Goal: Information Seeking & Learning: Understand process/instructions

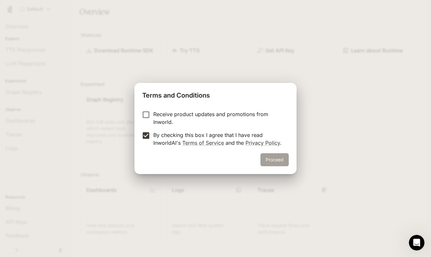
click at [270, 162] on button "Proceed" at bounding box center [274, 159] width 28 height 13
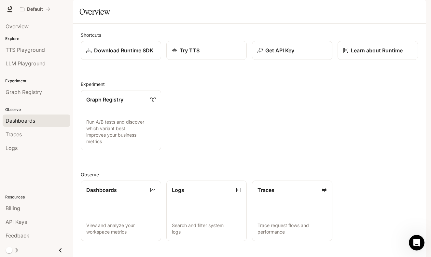
click at [35, 120] on div "Dashboards" at bounding box center [37, 121] width 62 height 8
click at [35, 120] on html "Skip to main content Default Runtime Runtime Documentation Documentation Portal…" at bounding box center [215, 128] width 431 height 257
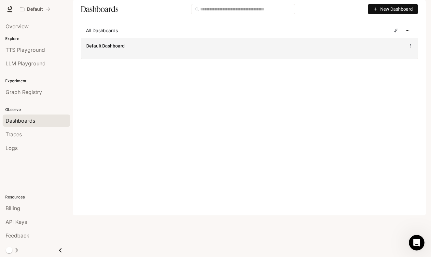
click at [183, 59] on div "Default Dashboard" at bounding box center [249, 48] width 336 height 21
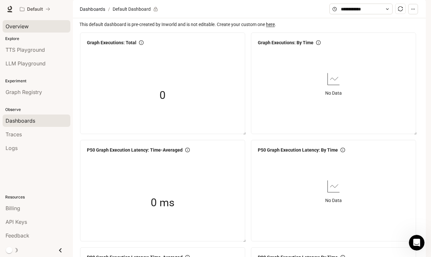
click at [34, 28] on div "Overview" at bounding box center [37, 26] width 62 height 8
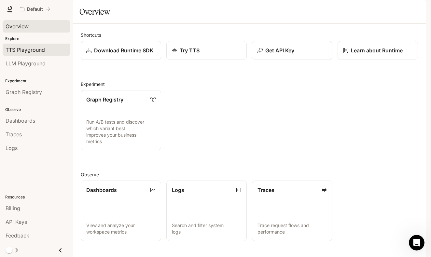
click at [34, 48] on span "TTS Playground" at bounding box center [25, 50] width 39 height 8
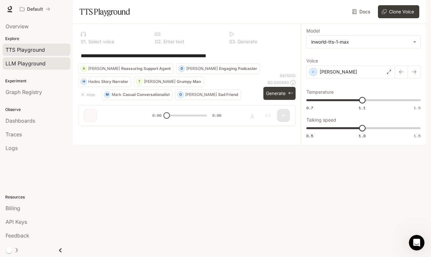
click at [44, 62] on span "LLM Playground" at bounding box center [26, 64] width 40 height 8
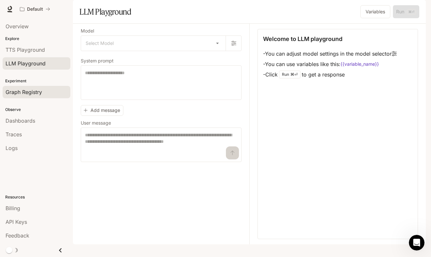
click at [35, 93] on span "Graph Registry" at bounding box center [24, 92] width 36 height 8
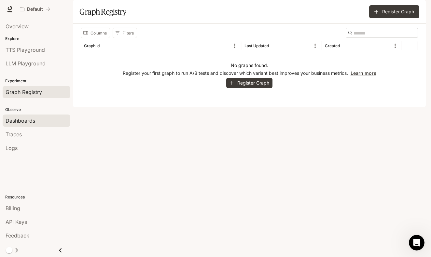
click at [32, 125] on link "Dashboards" at bounding box center [37, 121] width 68 height 12
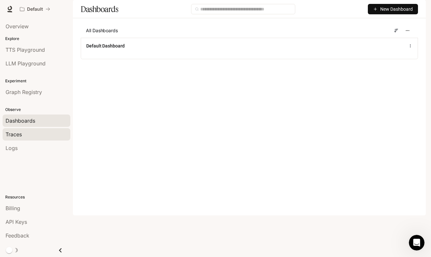
click at [49, 130] on link "Traces" at bounding box center [37, 134] width 68 height 12
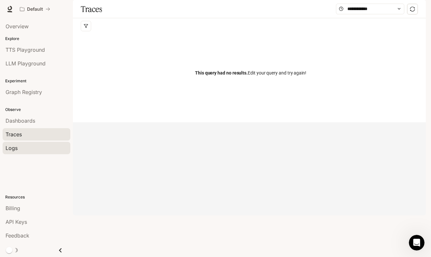
click at [39, 151] on div "Logs" at bounding box center [37, 148] width 62 height 8
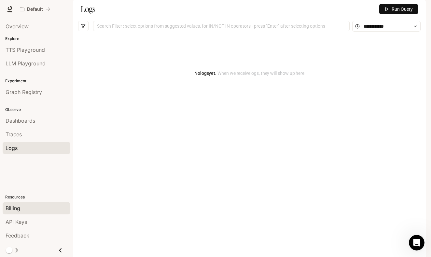
click at [48, 210] on div "Billing" at bounding box center [37, 208] width 62 height 8
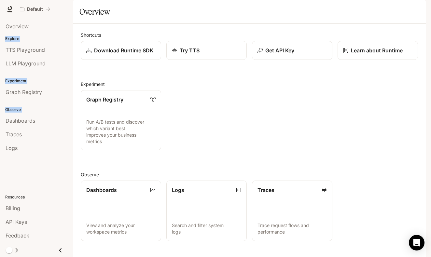
drag, startPoint x: 4, startPoint y: 37, endPoint x: 59, endPoint y: 166, distance: 140.3
click at [59, 166] on div "Overview Explore TTS Playground LLM Playground Experiment Graph Registry Observ…" at bounding box center [36, 137] width 73 height 239
click at [213, 150] on div "Graph Registry Run A/B tests and discover which variant best improves your busi…" at bounding box center [246, 117] width 342 height 65
click at [139, 54] on p "Download Runtime SDK" at bounding box center [124, 51] width 60 height 8
click at [176, 54] on div "Try TTS" at bounding box center [207, 51] width 70 height 8
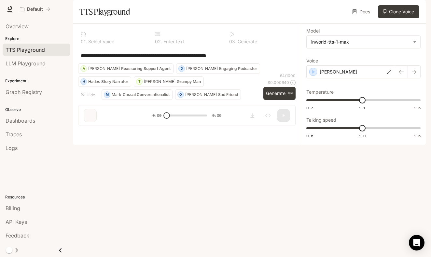
drag, startPoint x: 165, startPoint y: 75, endPoint x: 186, endPoint y: 73, distance: 21.2
click at [183, 60] on textarea "**********" at bounding box center [187, 55] width 212 height 7
click at [188, 60] on textarea "**********" at bounding box center [187, 55] width 212 height 7
click at [17, 28] on span "Overview" at bounding box center [17, 26] width 23 height 8
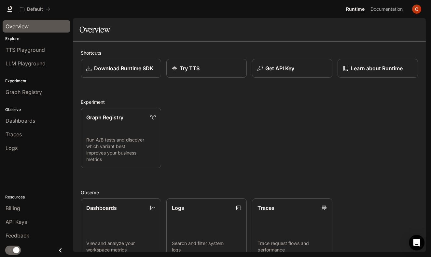
click at [13, 41] on p "Explore" at bounding box center [36, 39] width 73 height 6
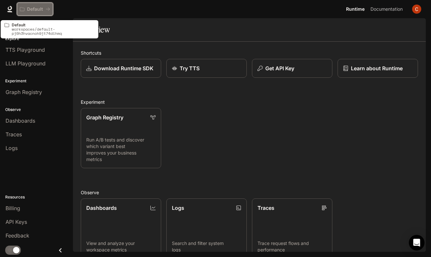
click at [21, 10] on icon "All workspaces" at bounding box center [22, 9] width 5 height 5
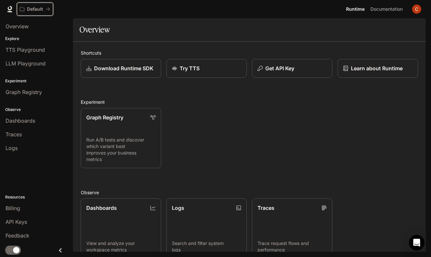
click at [21, 10] on icon "All workspaces" at bounding box center [22, 9] width 5 height 5
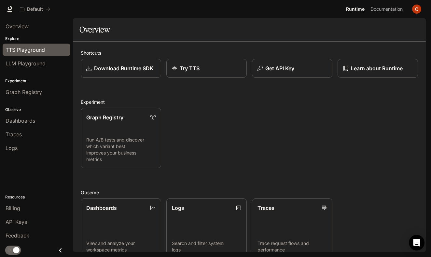
click at [28, 54] on link "TTS Playground" at bounding box center [37, 50] width 68 height 12
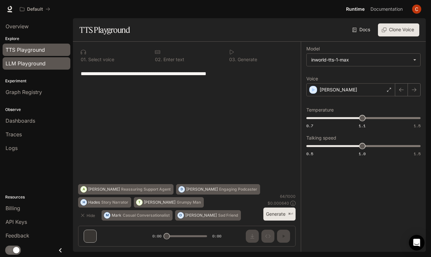
click at [28, 65] on span "LLM Playground" at bounding box center [26, 64] width 40 height 8
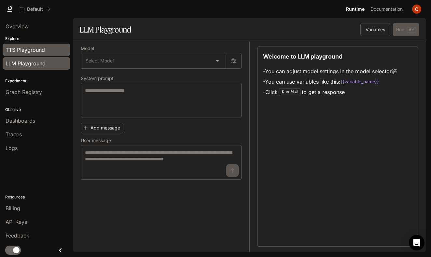
click at [29, 52] on span "TTS Playground" at bounding box center [25, 50] width 39 height 8
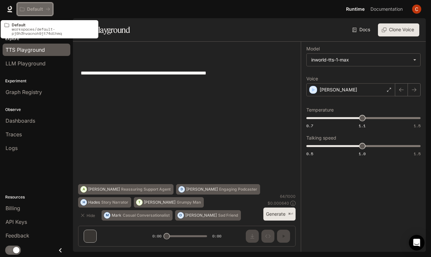
click at [26, 10] on div "Default" at bounding box center [33, 10] width 26 height 6
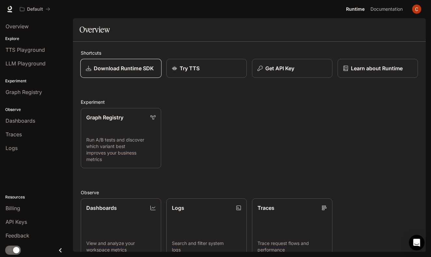
click at [149, 67] on p "Download Runtime SDK" at bounding box center [124, 68] width 60 height 8
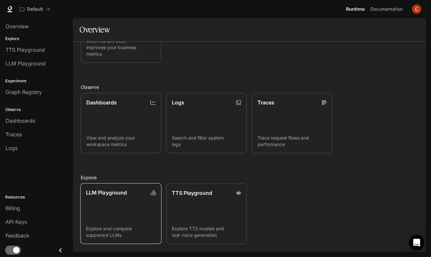
click at [124, 207] on link "LLM Playground Explore and compare supported LLMs" at bounding box center [120, 214] width 81 height 61
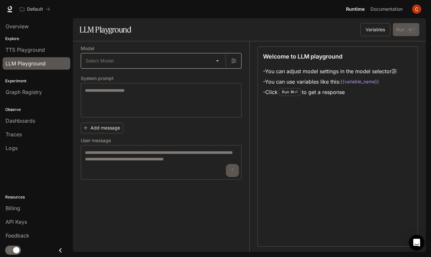
click at [205, 64] on body "Skip to main content Default Runtime Runtime Documentation Documentation Portal…" at bounding box center [215, 128] width 431 height 257
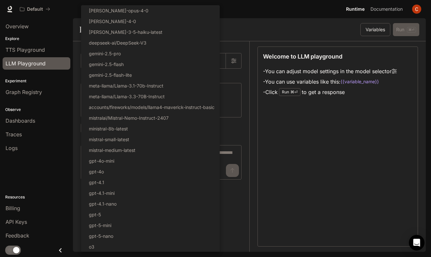
click at [245, 118] on div at bounding box center [215, 128] width 431 height 257
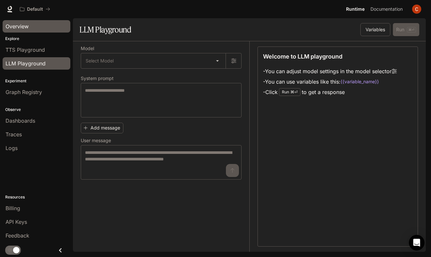
click at [38, 28] on div "Overview" at bounding box center [37, 26] width 62 height 8
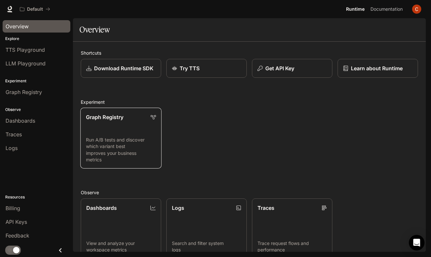
click at [150, 143] on p "Run A/B tests and discover which variant best improves your business metrics" at bounding box center [121, 150] width 70 height 26
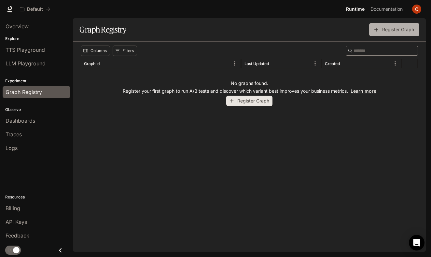
click at [397, 28] on button "Register Graph" at bounding box center [394, 29] width 50 height 13
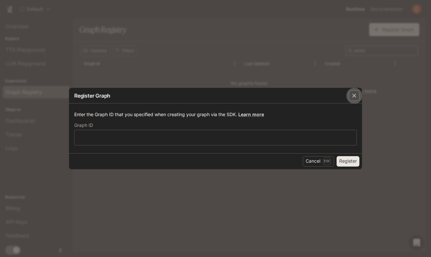
click at [353, 100] on div "button" at bounding box center [354, 95] width 10 height 10
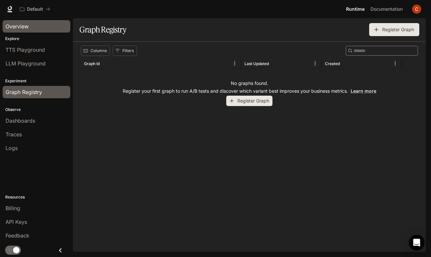
click at [40, 27] on div "Overview" at bounding box center [37, 26] width 62 height 8
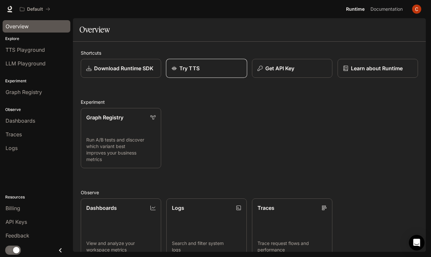
click at [195, 67] on p "Try TTS" at bounding box center [189, 68] width 20 height 8
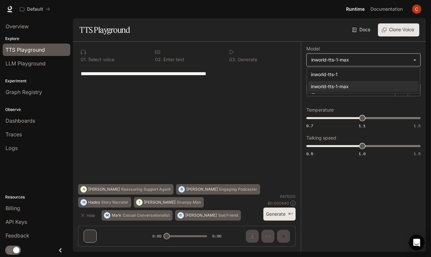
click at [376, 63] on body "**********" at bounding box center [215, 128] width 431 height 257
click at [376, 75] on div "inworld-tts-1" at bounding box center [362, 74] width 103 height 7
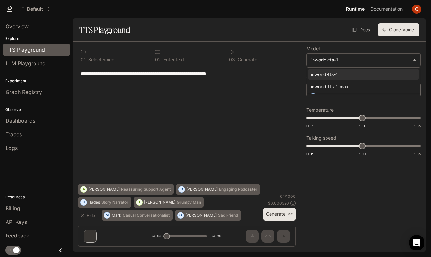
click at [376, 59] on body "**********" at bounding box center [215, 128] width 431 height 257
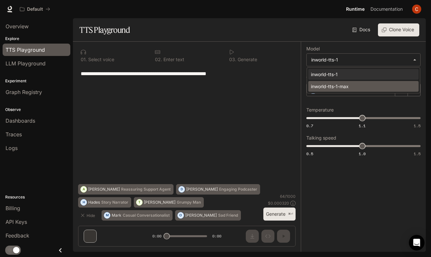
click at [373, 87] on div "inworld-tts-1-max" at bounding box center [362, 86] width 103 height 7
type input "**********"
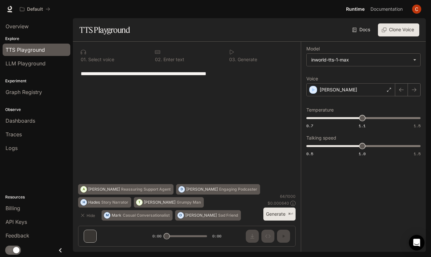
click at [174, 111] on div "**********" at bounding box center [186, 125] width 217 height 118
click at [203, 110] on div "**********" at bounding box center [186, 125] width 217 height 118
click at [360, 30] on link "Docs" at bounding box center [362, 29] width 22 height 13
